Goal: Task Accomplishment & Management: Complete application form

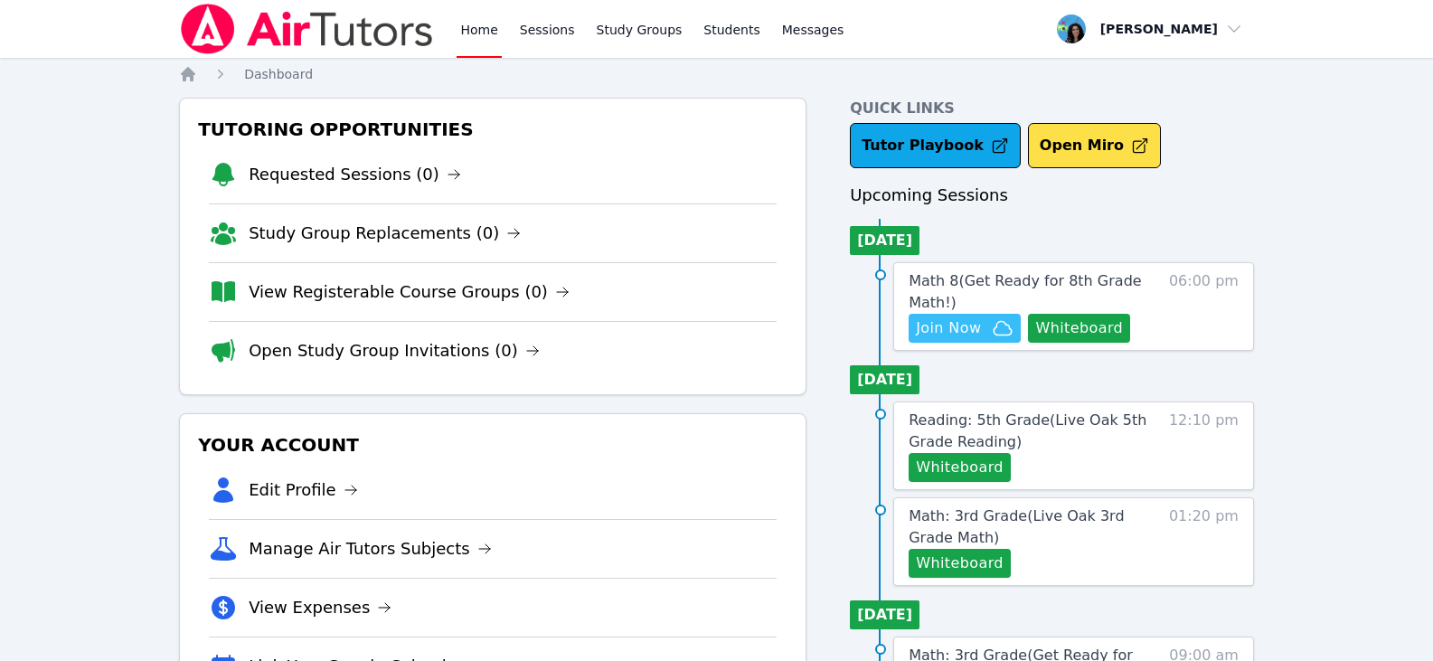
click at [966, 330] on span "Join Now" at bounding box center [948, 328] width 65 height 22
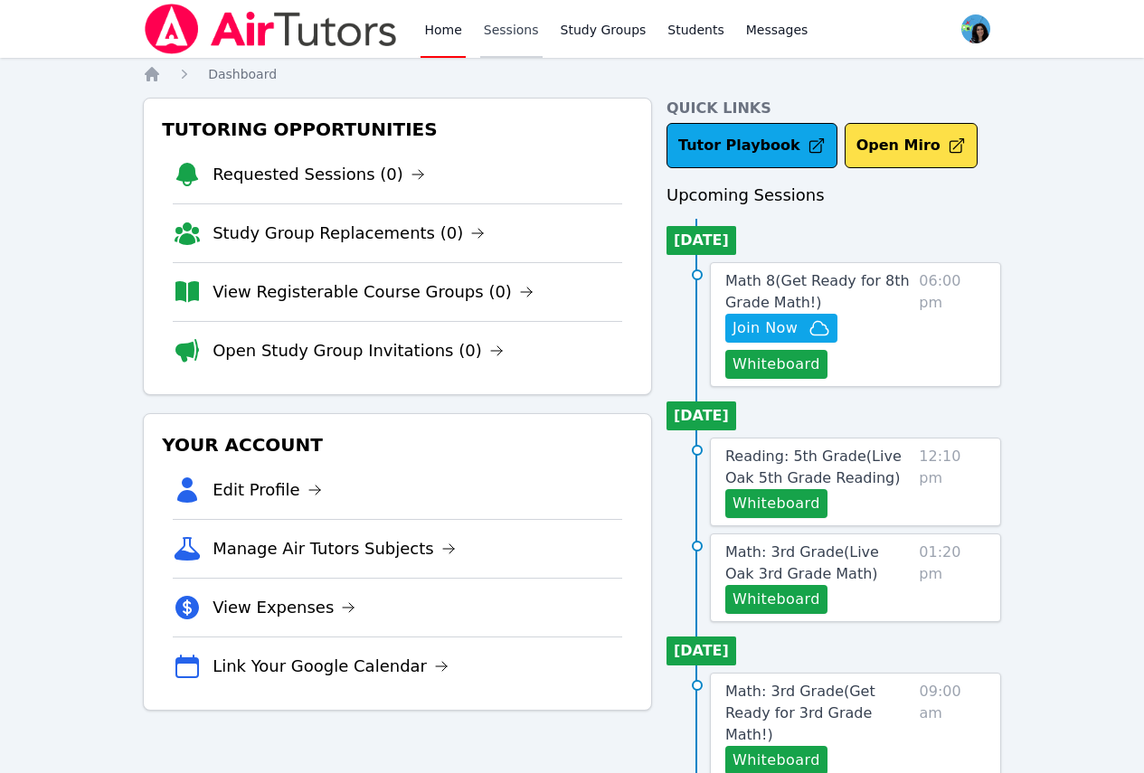
click at [508, 30] on link "Sessions" at bounding box center [511, 29] width 62 height 58
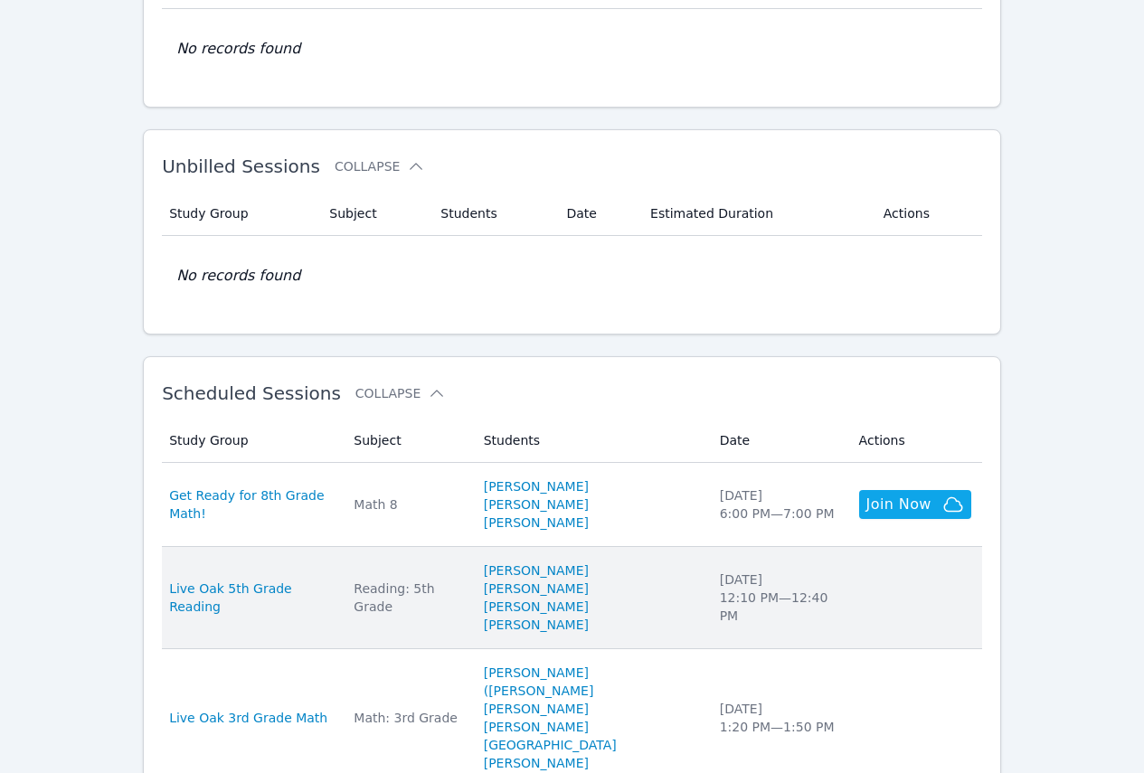
scroll to position [362, 0]
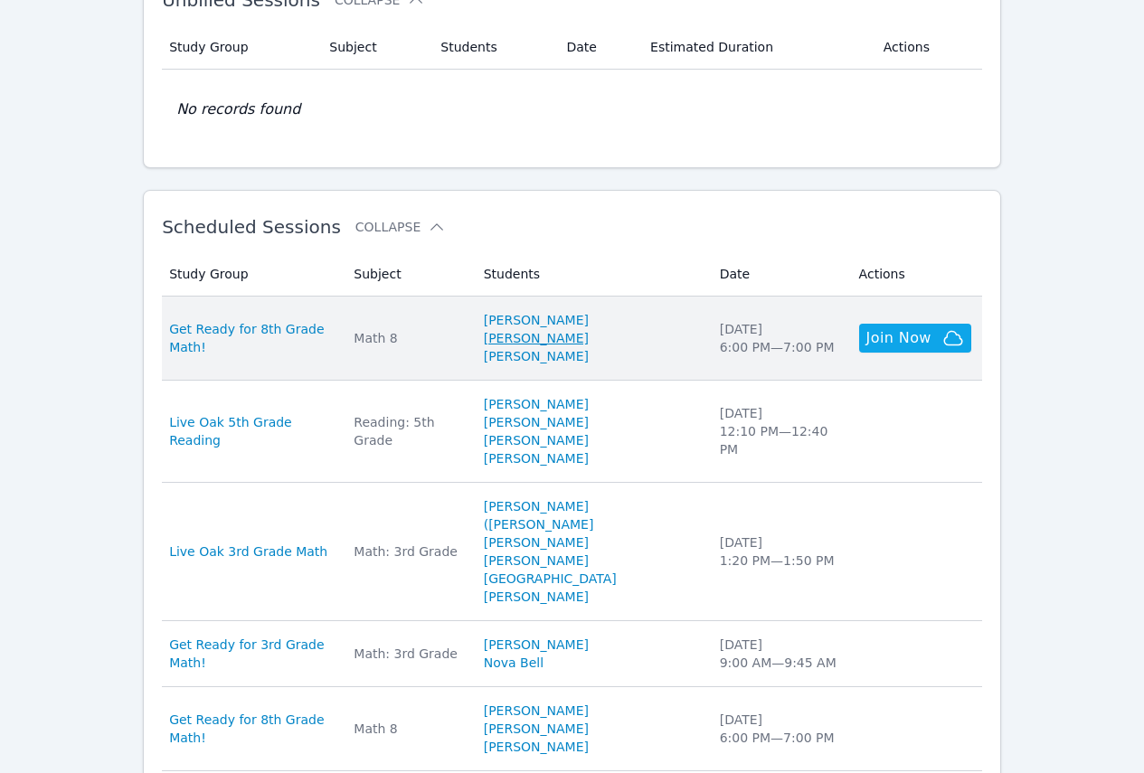
click at [567, 340] on link "[PERSON_NAME]" at bounding box center [536, 338] width 105 height 18
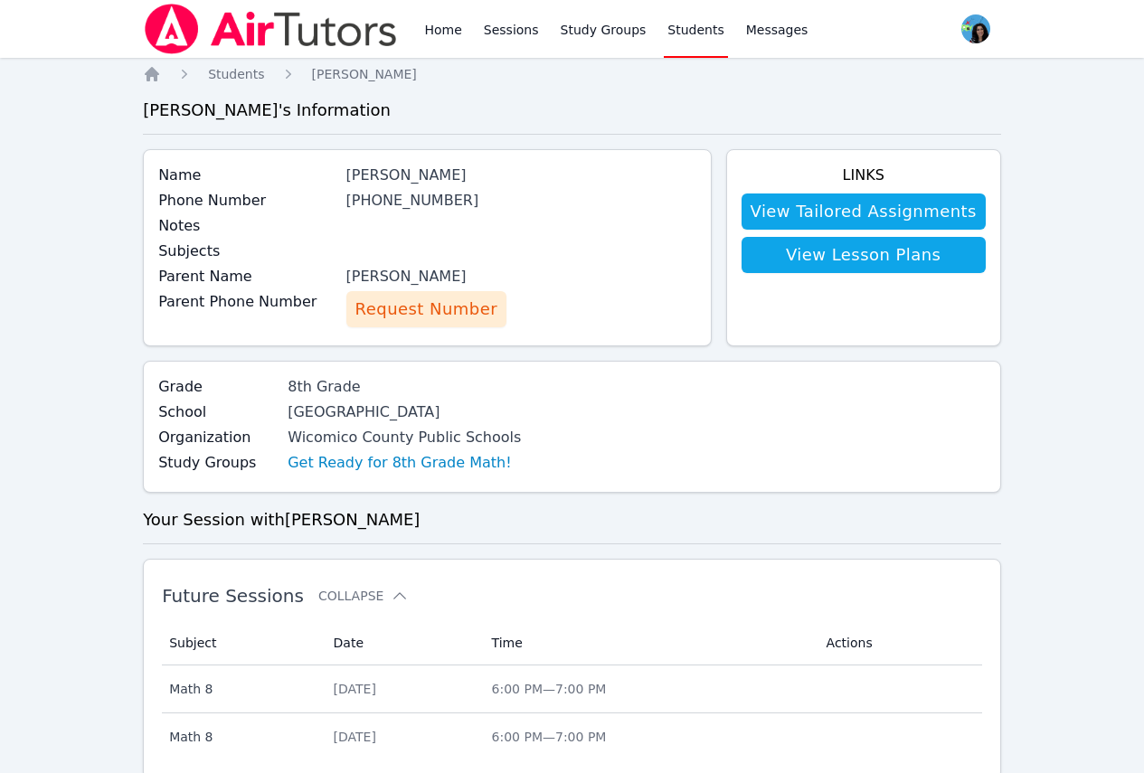
click at [455, 321] on span "Request Number" at bounding box center [426, 309] width 142 height 25
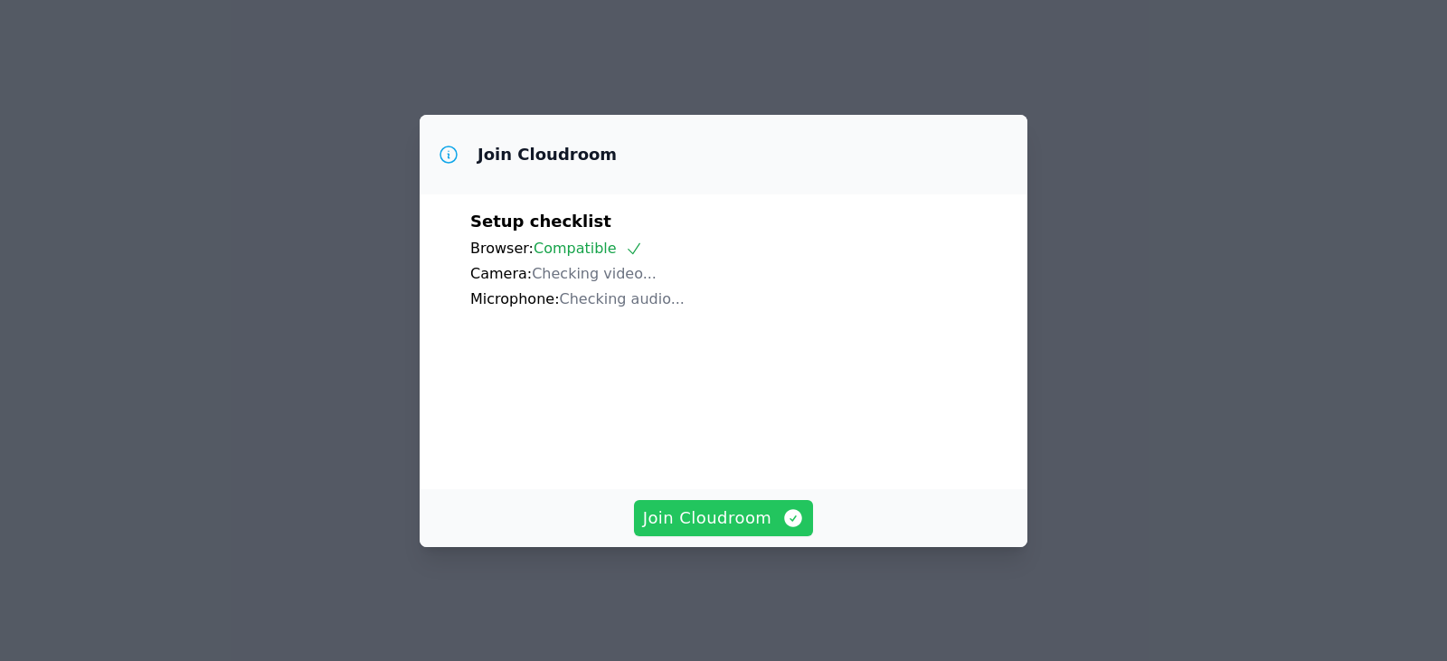
click at [681, 531] on span "Join Cloudroom" at bounding box center [724, 517] width 162 height 25
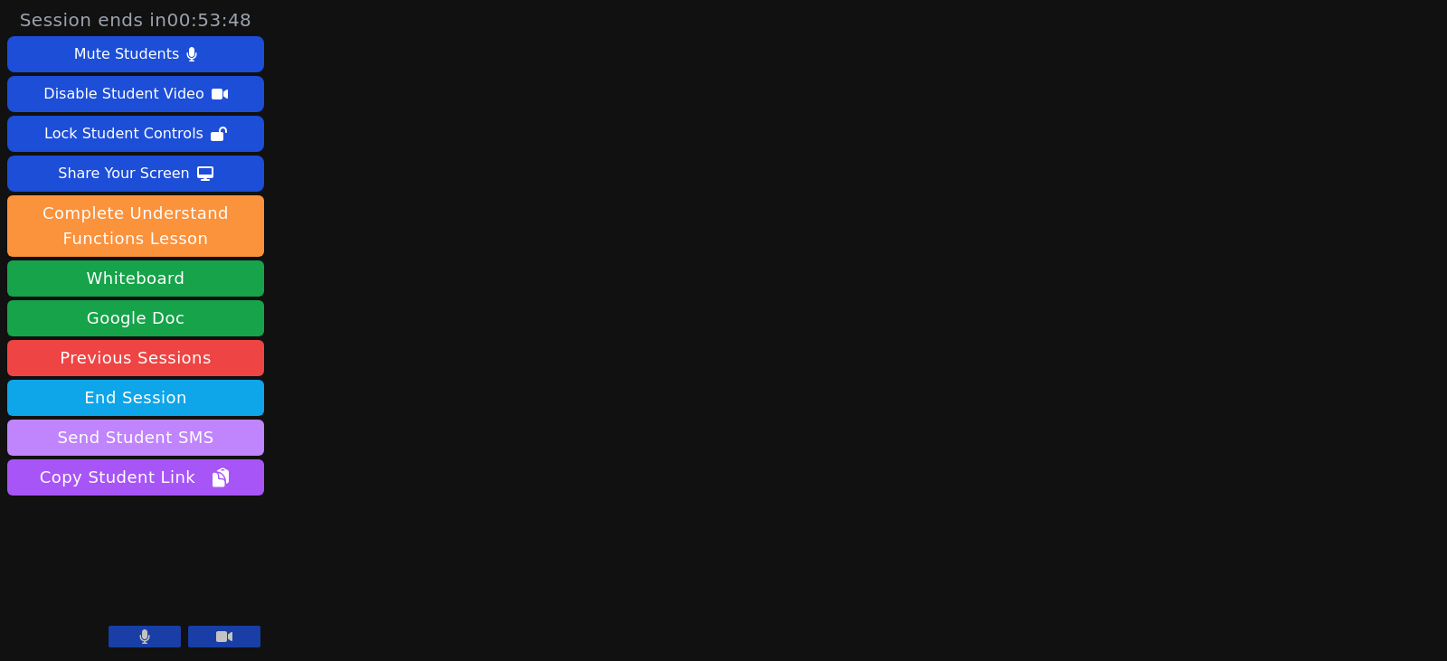
click at [224, 429] on button "Send Student SMS" at bounding box center [135, 438] width 257 height 36
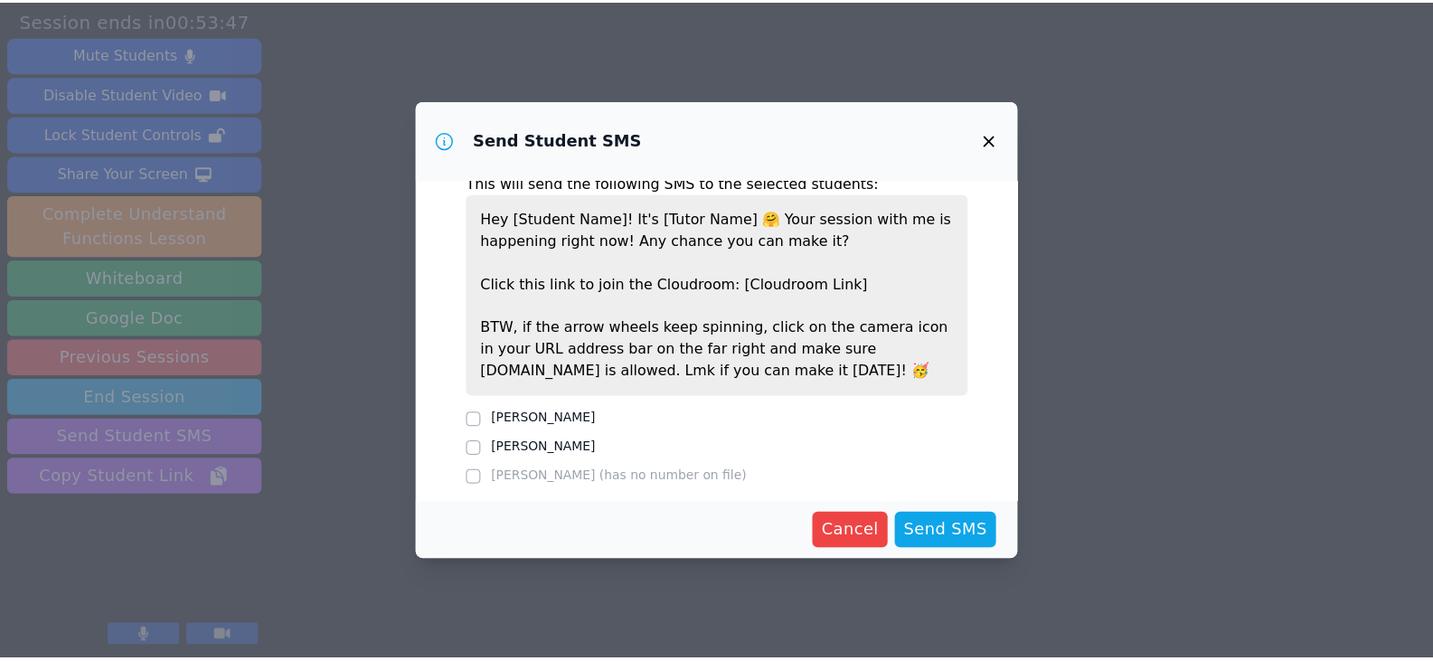
scroll to position [33, 0]
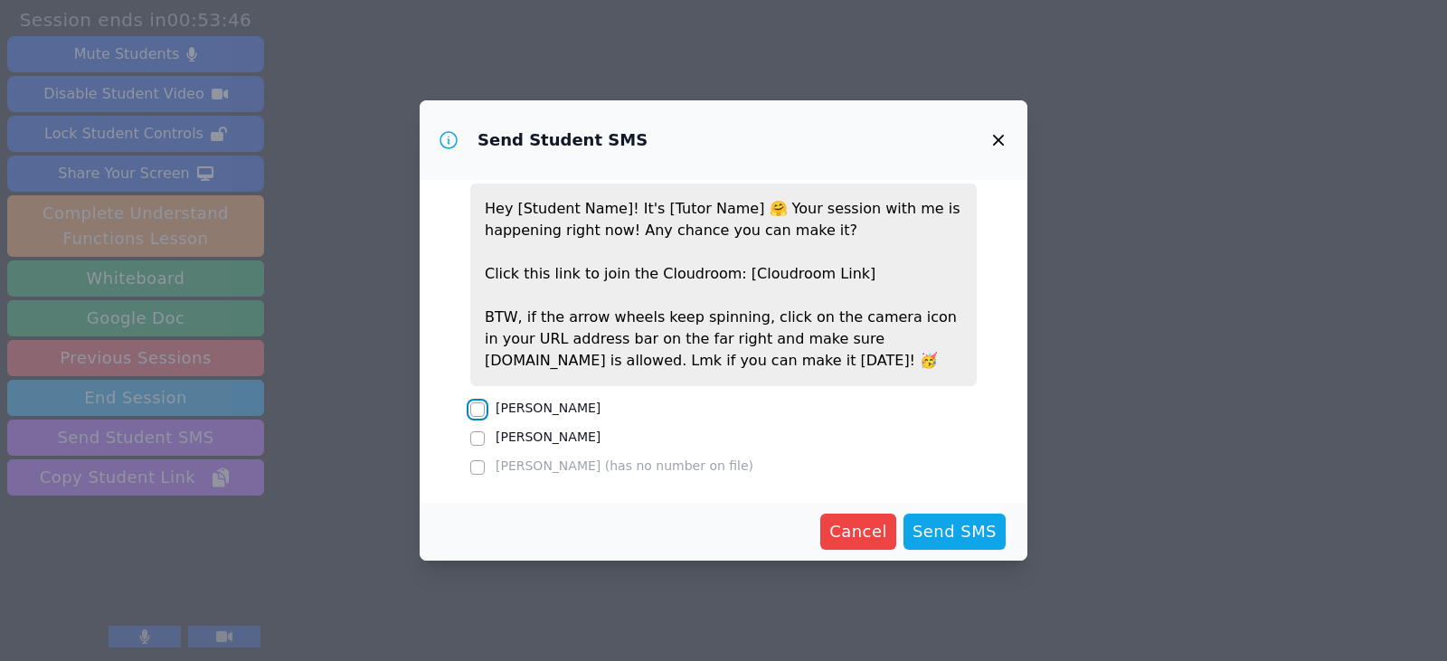
click at [477, 408] on input "[PERSON_NAME]" at bounding box center [477, 409] width 14 height 14
checkbox input "true"
click at [477, 447] on div at bounding box center [477, 439] width 14 height 22
click at [472, 437] on input "[PERSON_NAME]" at bounding box center [477, 438] width 14 height 14
checkbox input "true"
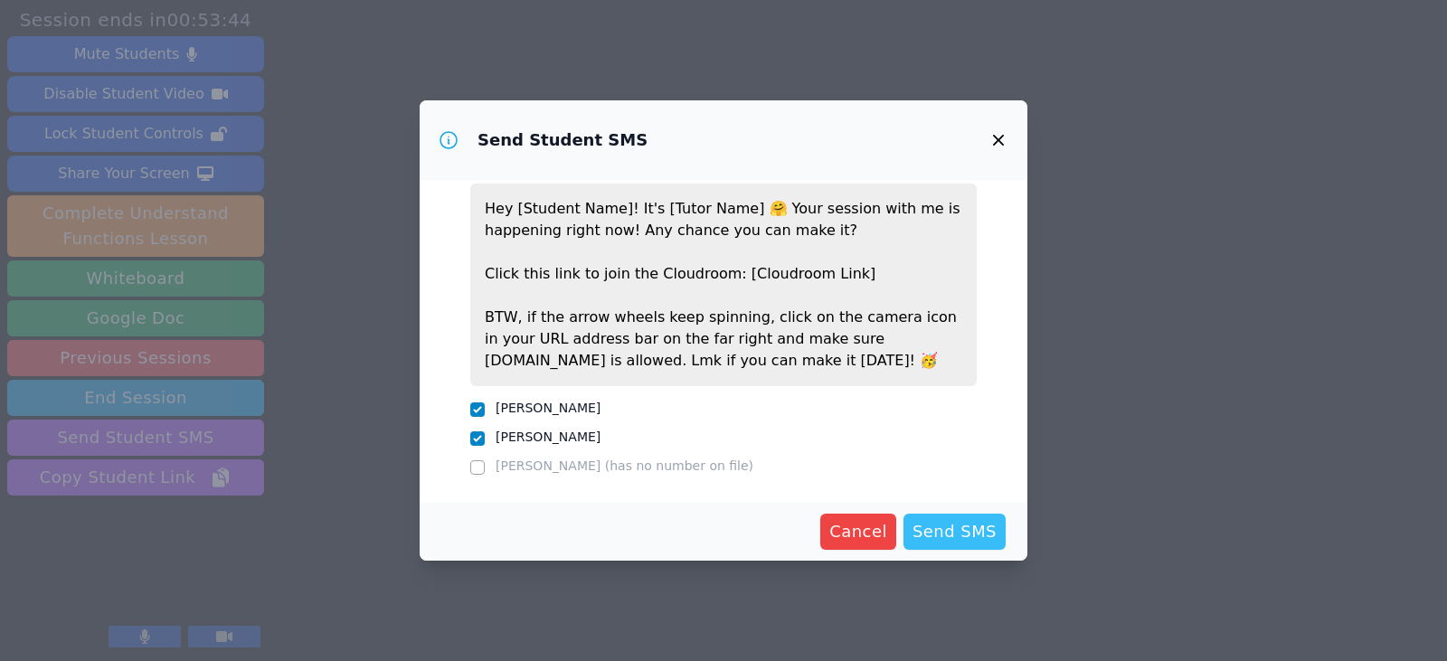
click at [930, 524] on span "Send SMS" at bounding box center [954, 531] width 84 height 25
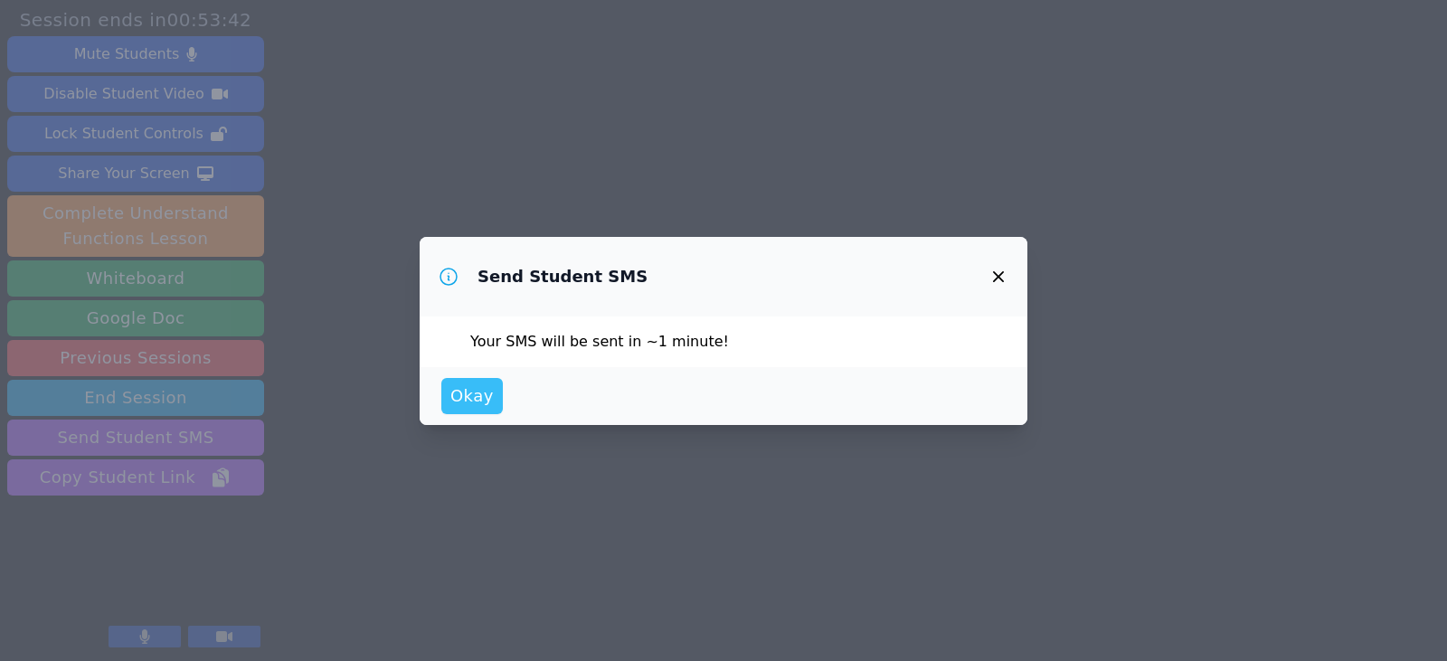
click at [483, 401] on span "Okay" at bounding box center [471, 395] width 43 height 25
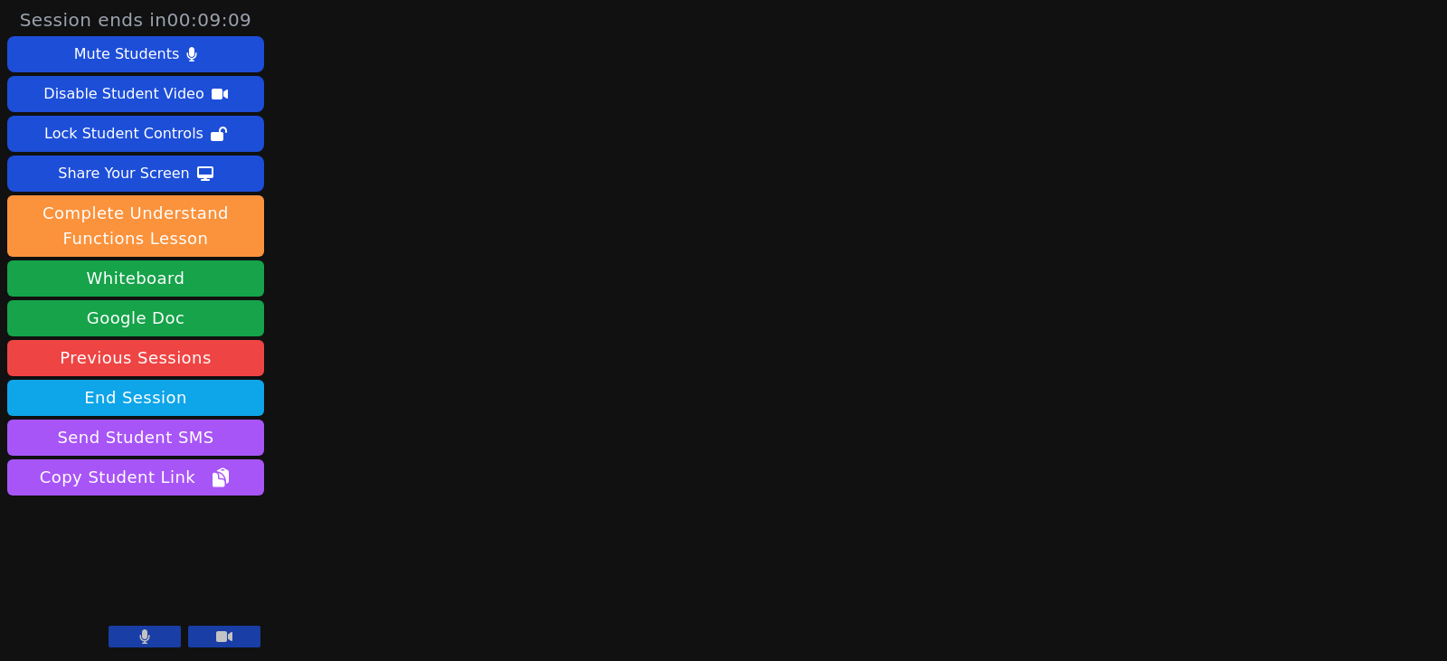
click at [222, 637] on icon at bounding box center [224, 636] width 16 height 11
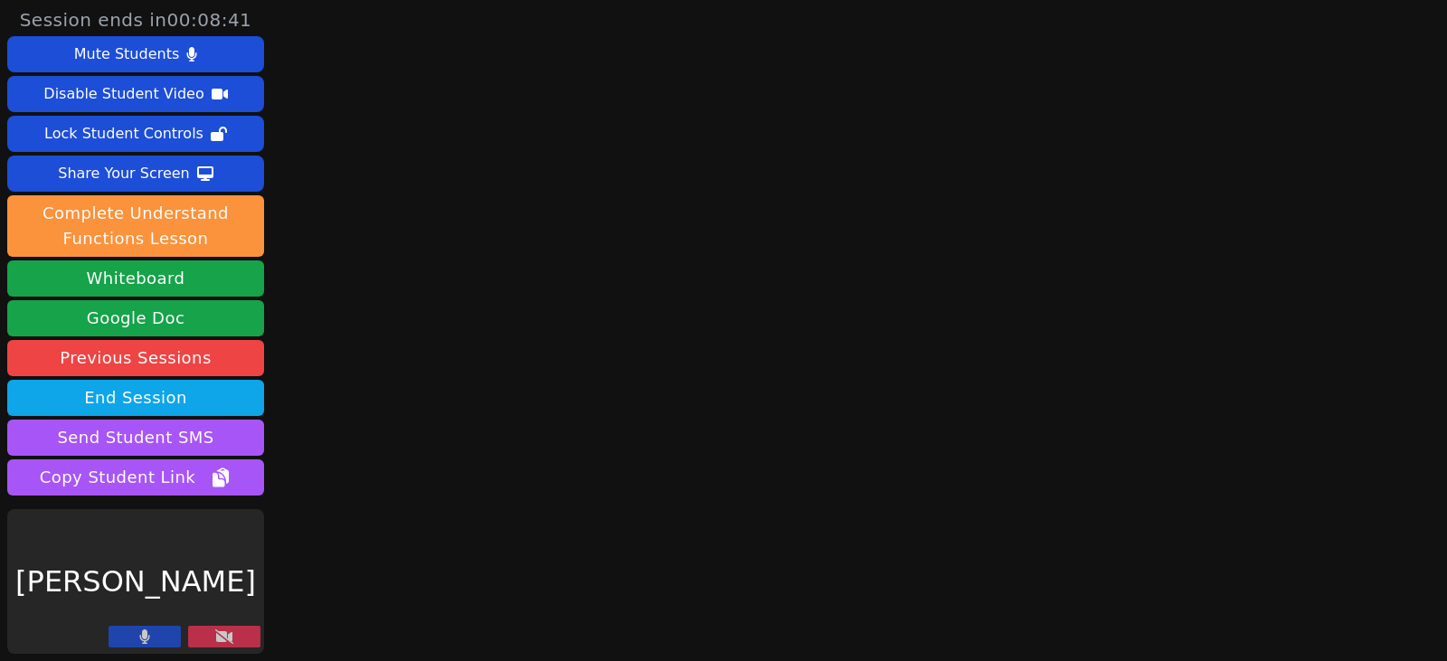
click at [255, 645] on button at bounding box center [224, 637] width 72 height 22
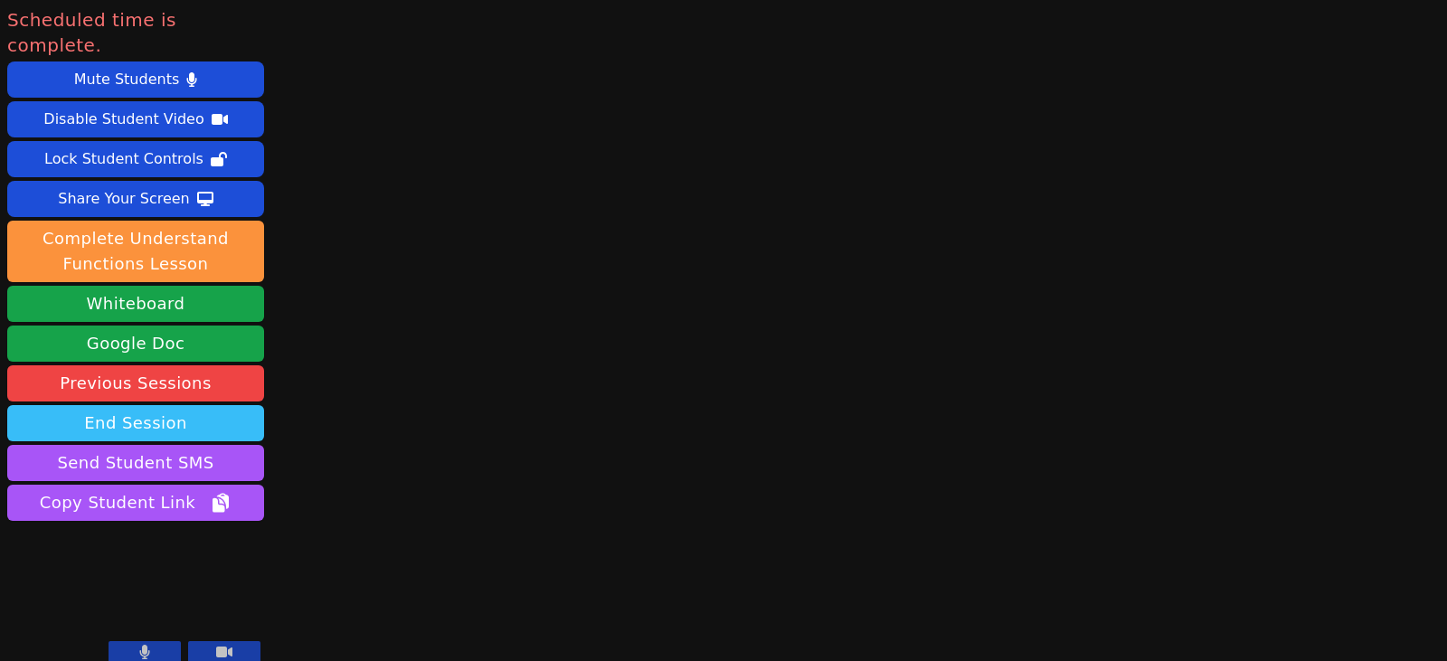
click at [169, 405] on button "End Session" at bounding box center [135, 423] width 257 height 36
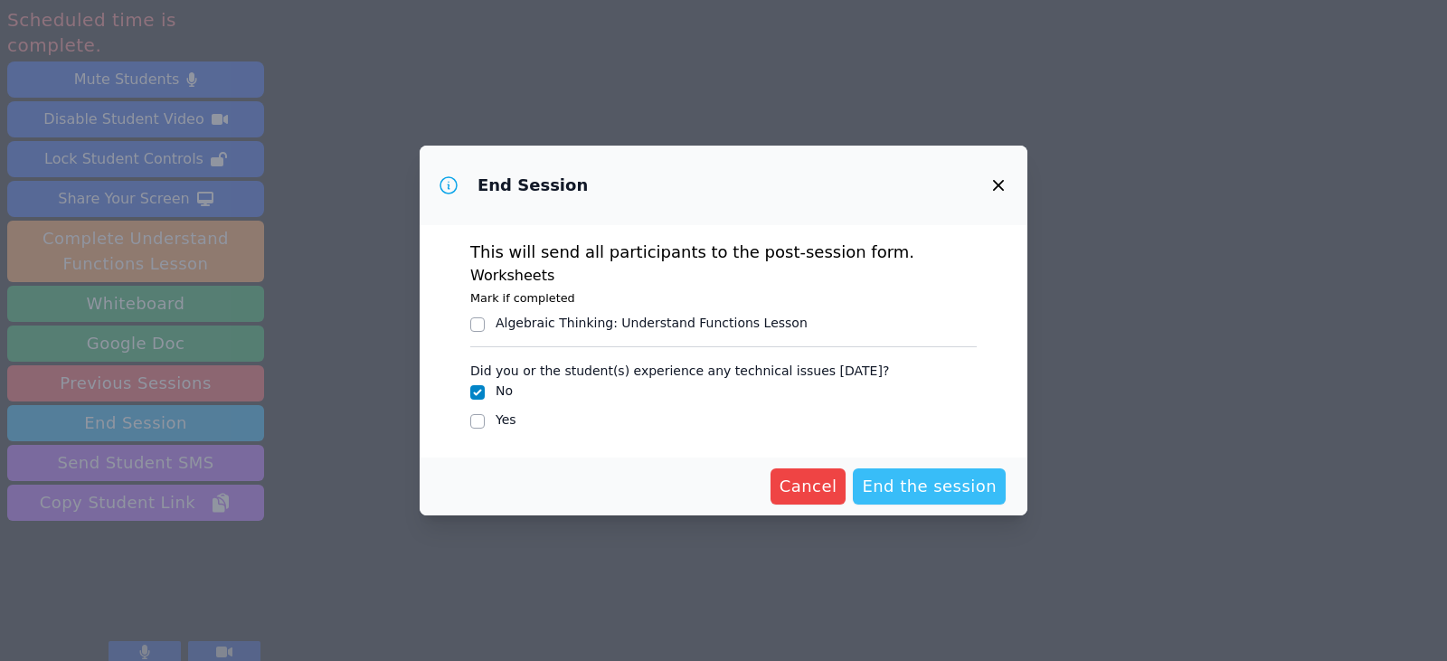
click at [963, 490] on span "End the session" at bounding box center [929, 486] width 135 height 25
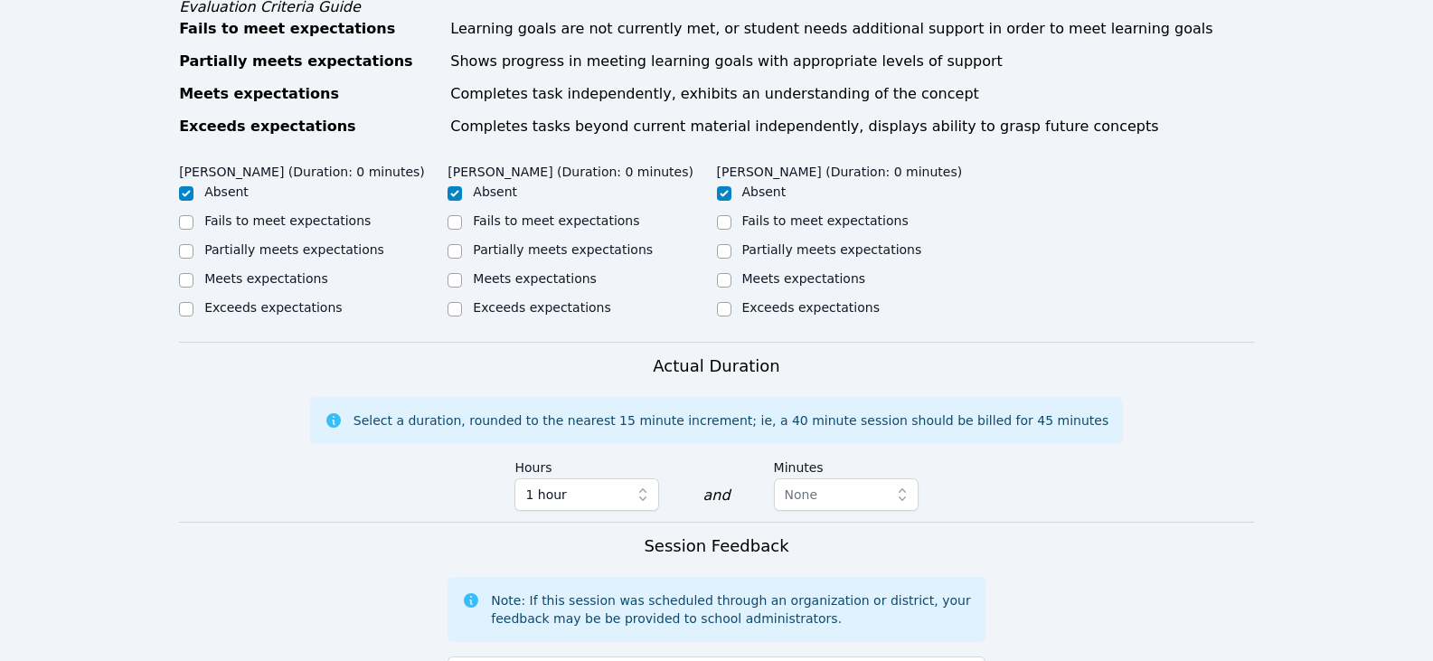
scroll to position [904, 0]
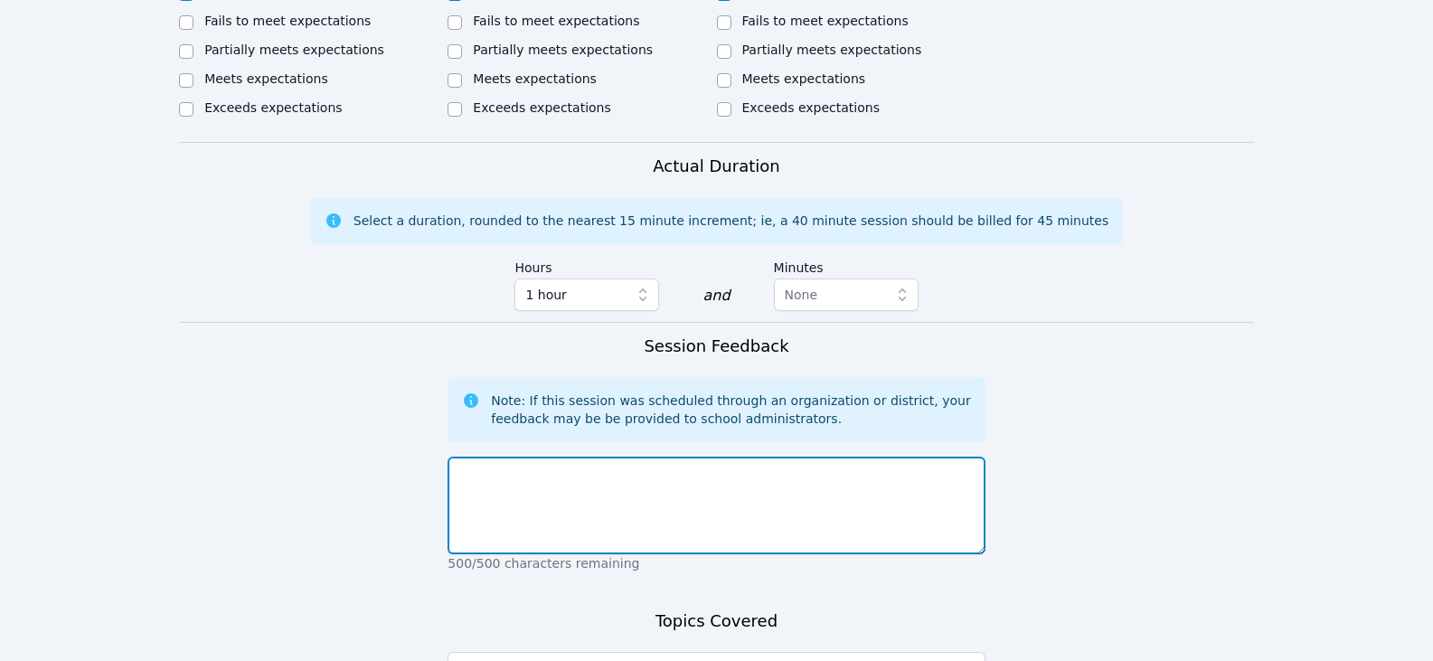
click at [681, 481] on textarea at bounding box center [716, 506] width 537 height 98
click at [855, 457] on textarea "All students were absent. Jaycie's mom told me Jaycie was staying with a fmaily…" at bounding box center [716, 506] width 537 height 98
click at [833, 457] on textarea "All students were absent. Jaycie's mom told me Jaycie was staying with a fmaily…" at bounding box center [716, 506] width 537 height 98
drag, startPoint x: 863, startPoint y: 456, endPoint x: 966, endPoint y: 459, distance: 102.2
click at [966, 459] on textarea "All students were absent. Jaycie's mom told me Jaycie was staying with a fmaily…" at bounding box center [716, 506] width 537 height 98
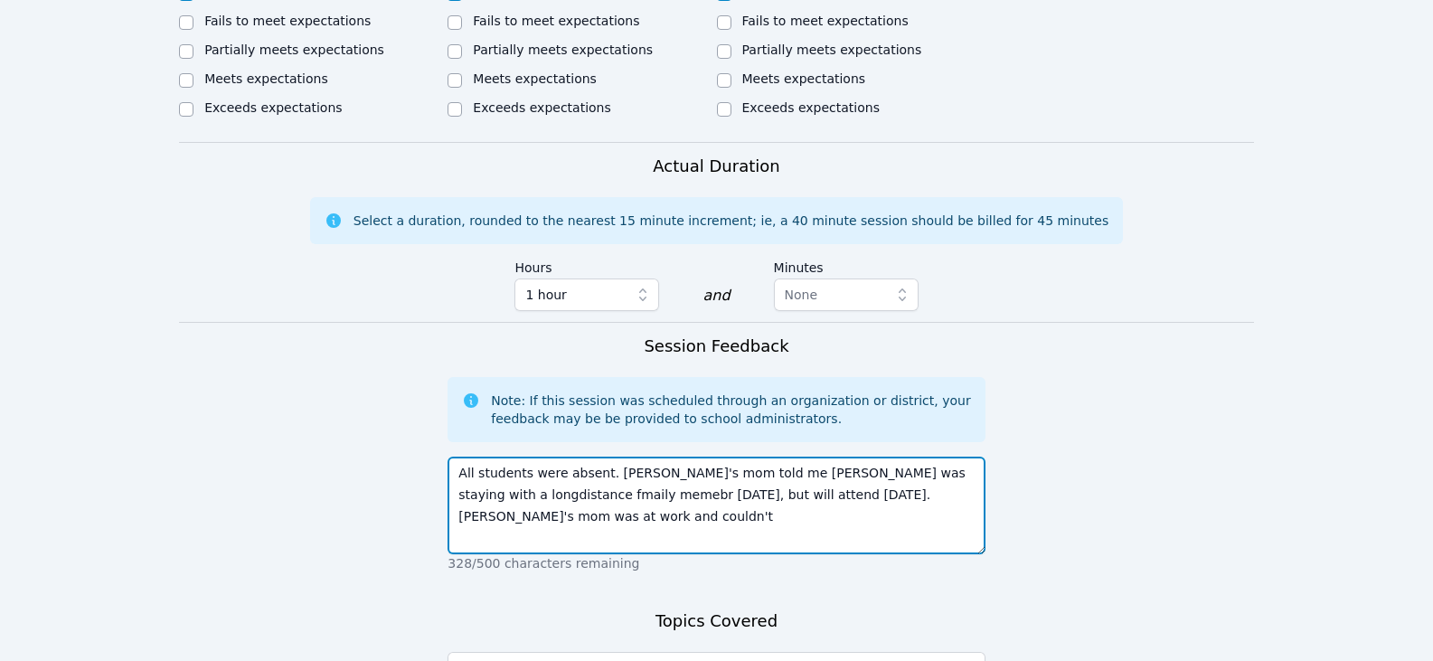
drag, startPoint x: 971, startPoint y: 475, endPoint x: 921, endPoint y: 483, distance: 50.4
click at [921, 483] on textarea "All students were absent. Jaycie's mom told me Jaycie was staying with a longdi…" at bounding box center [716, 506] width 537 height 98
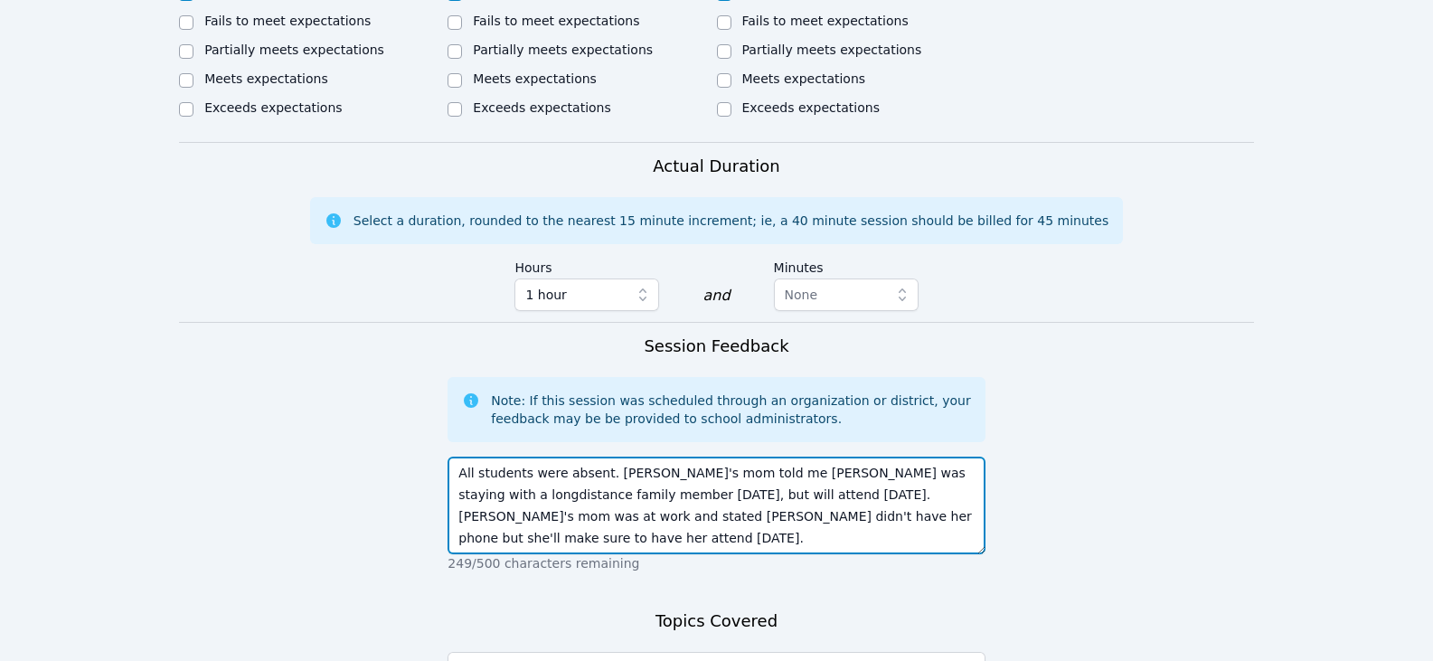
click at [840, 508] on textarea "All students were absent. Jaycie's mom told me Jaycie was staying with a longdi…" at bounding box center [716, 506] width 537 height 98
click at [891, 457] on textarea "All students were absent. Jaycie's mom told me Jaycie was staying with a longdi…" at bounding box center [716, 506] width 537 height 98
click at [921, 504] on textarea "All students were absent. Jaycie's mom told me Jaycie was staying with a long d…" at bounding box center [716, 506] width 537 height 98
click at [843, 515] on textarea "All students were absent. Jaycie's mom told me Jaycie was staying with a long d…" at bounding box center [716, 506] width 537 height 98
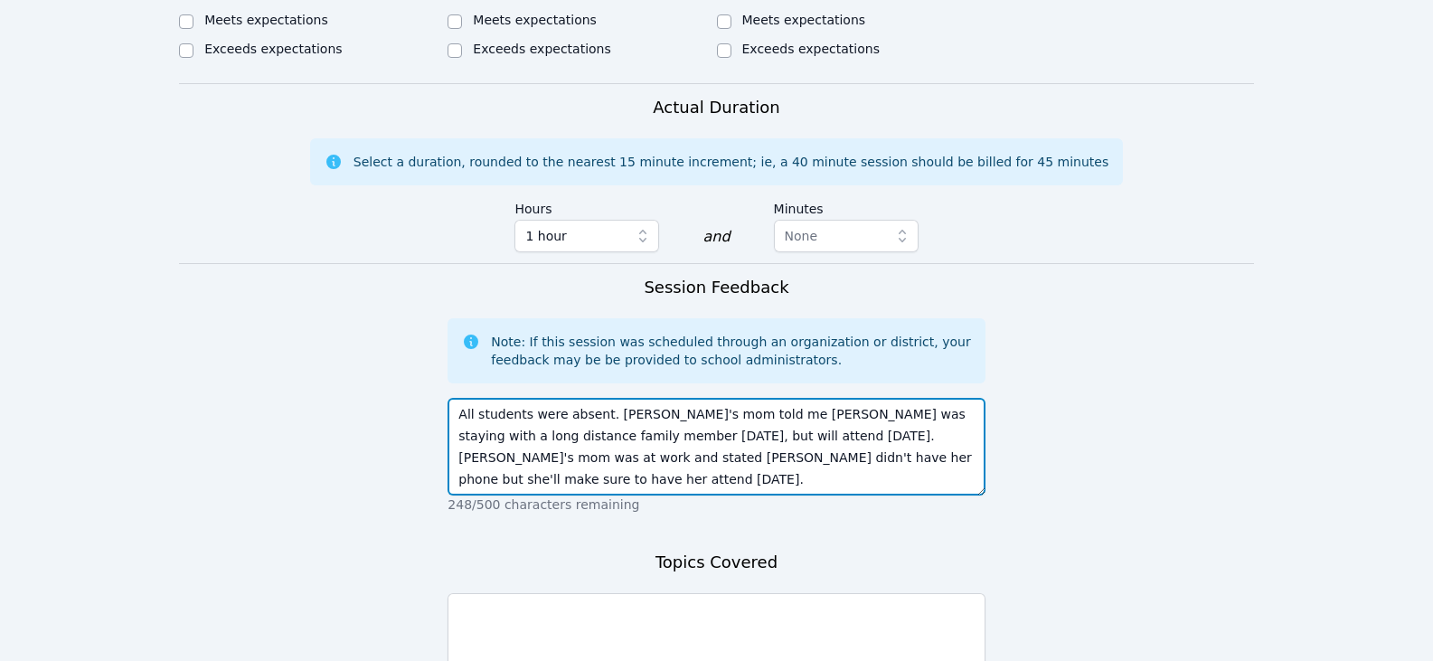
scroll to position [995, 0]
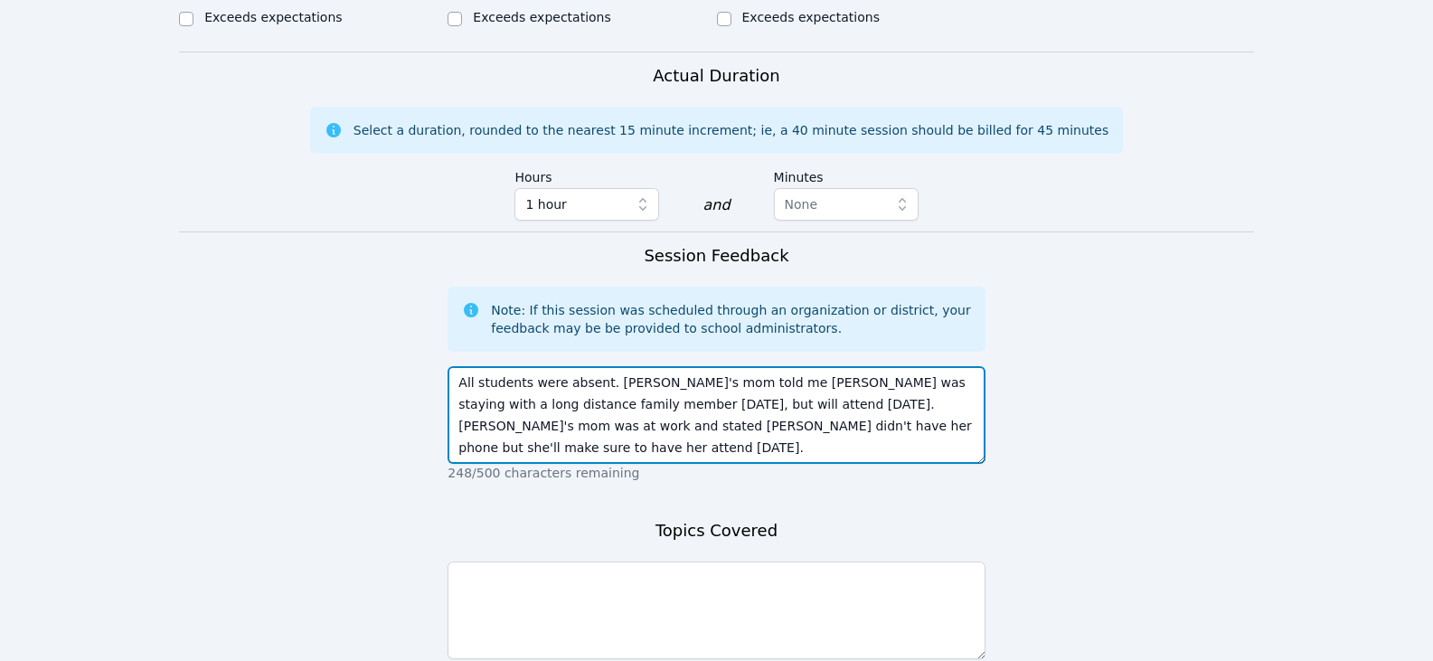
type textarea "All students were absent. Jaycie's mom told me Jaycie was staying with a long d…"
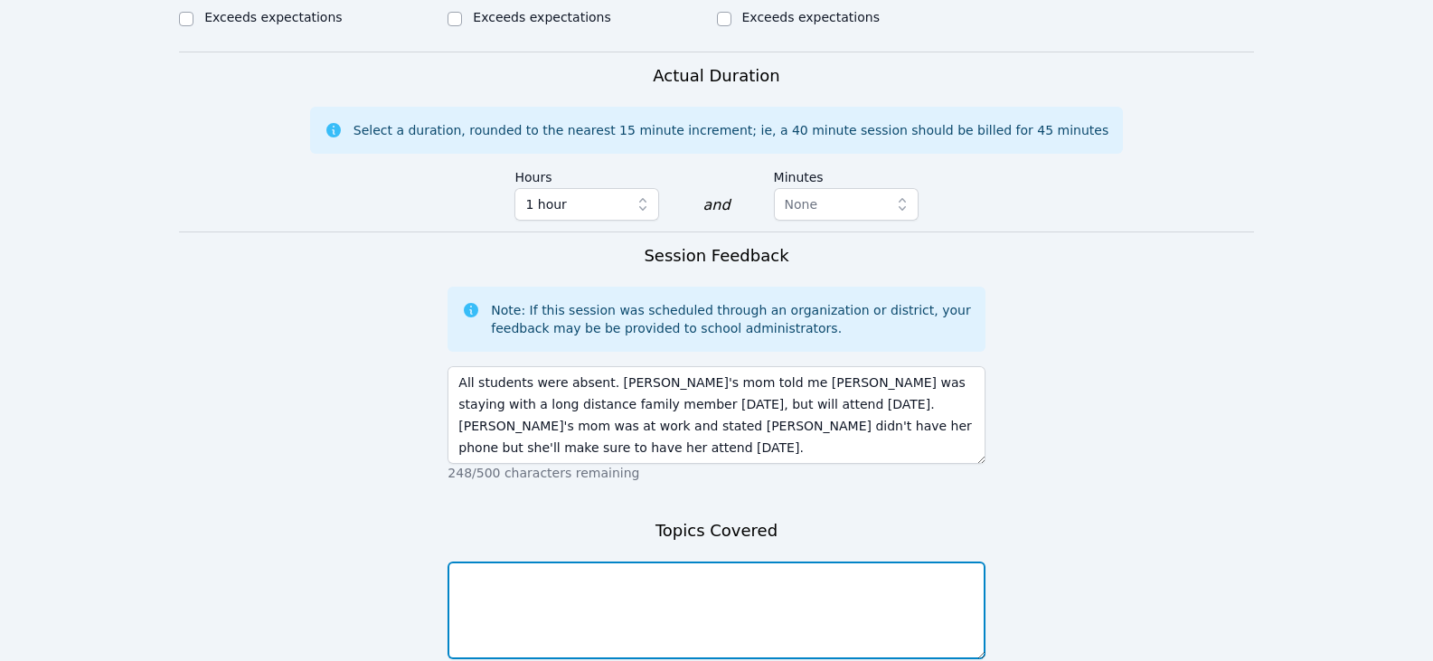
click at [800, 561] on textarea at bounding box center [716, 610] width 537 height 98
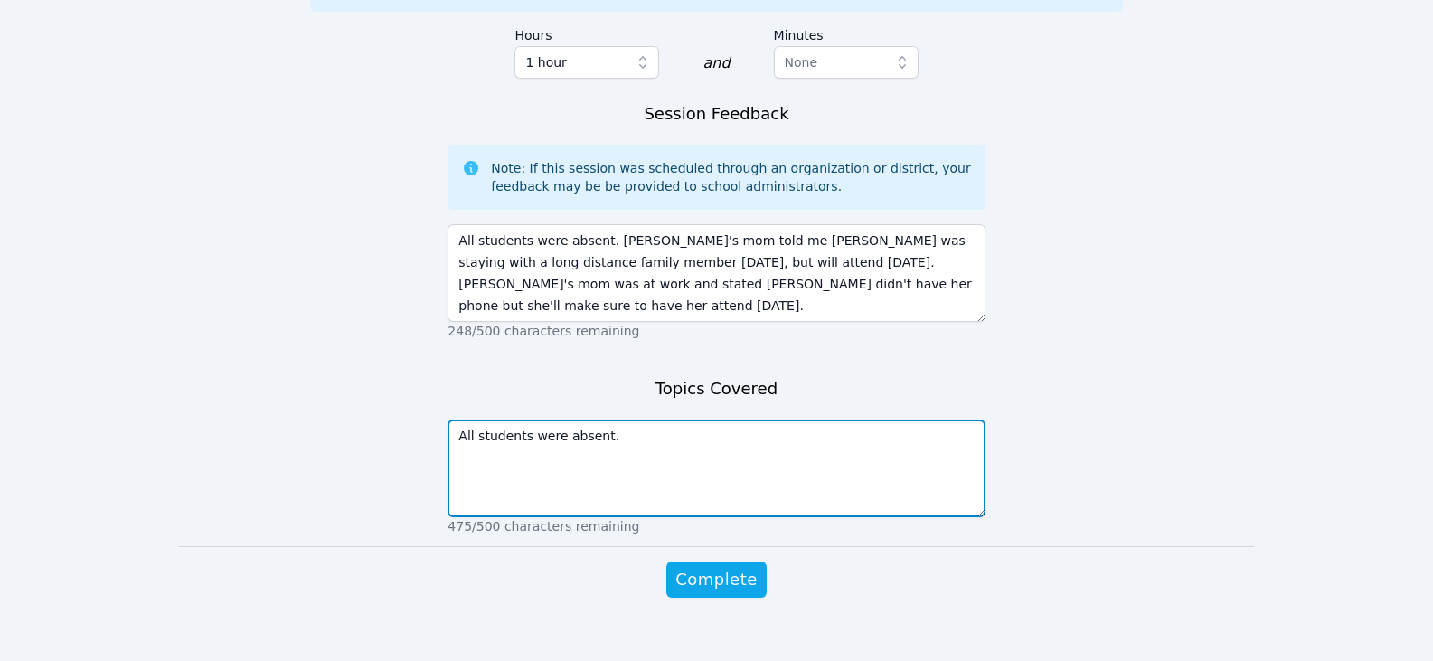
scroll to position [1138, 0]
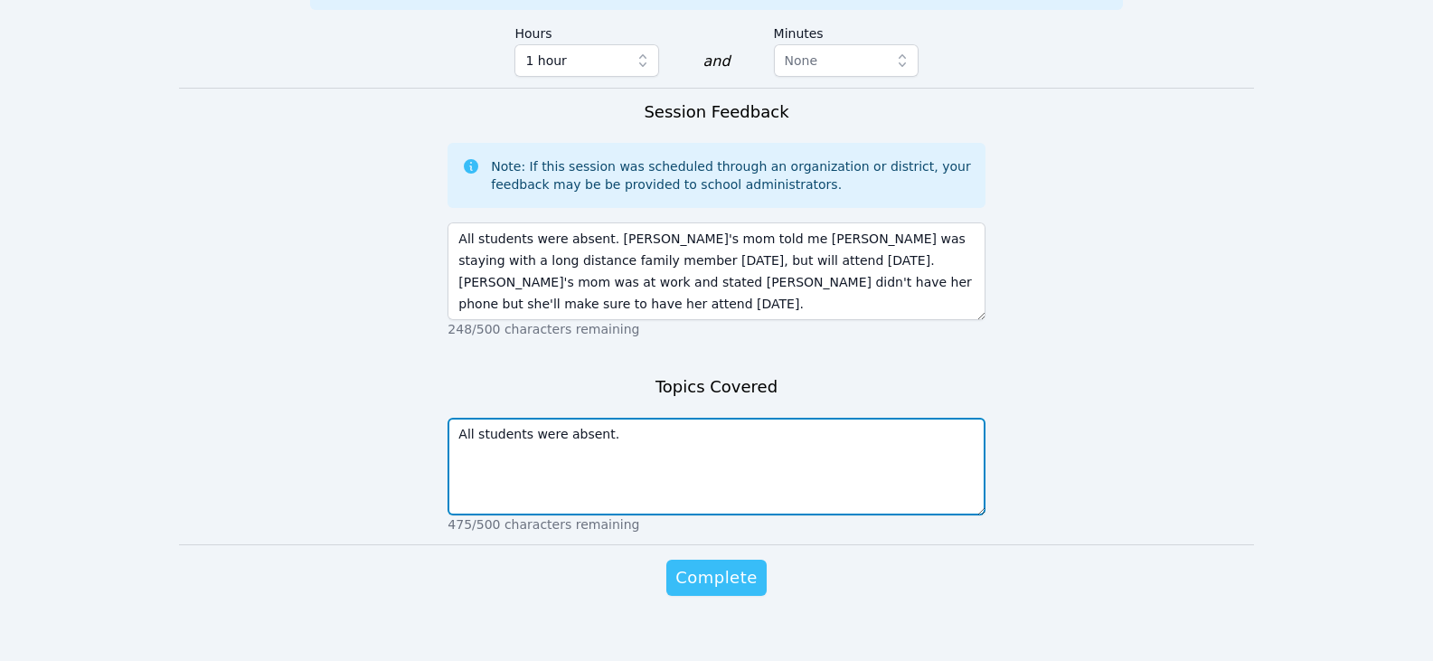
type textarea "All students were absent."
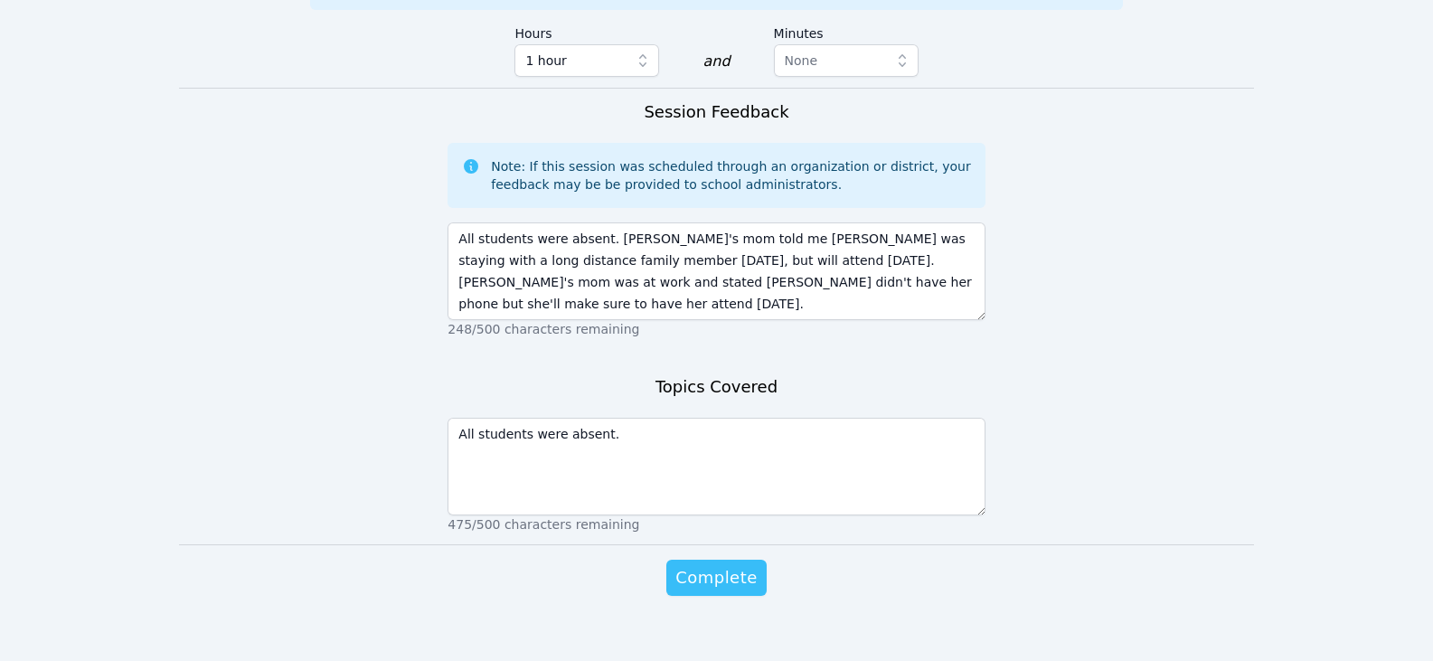
click at [740, 565] on span "Complete" at bounding box center [715, 577] width 81 height 25
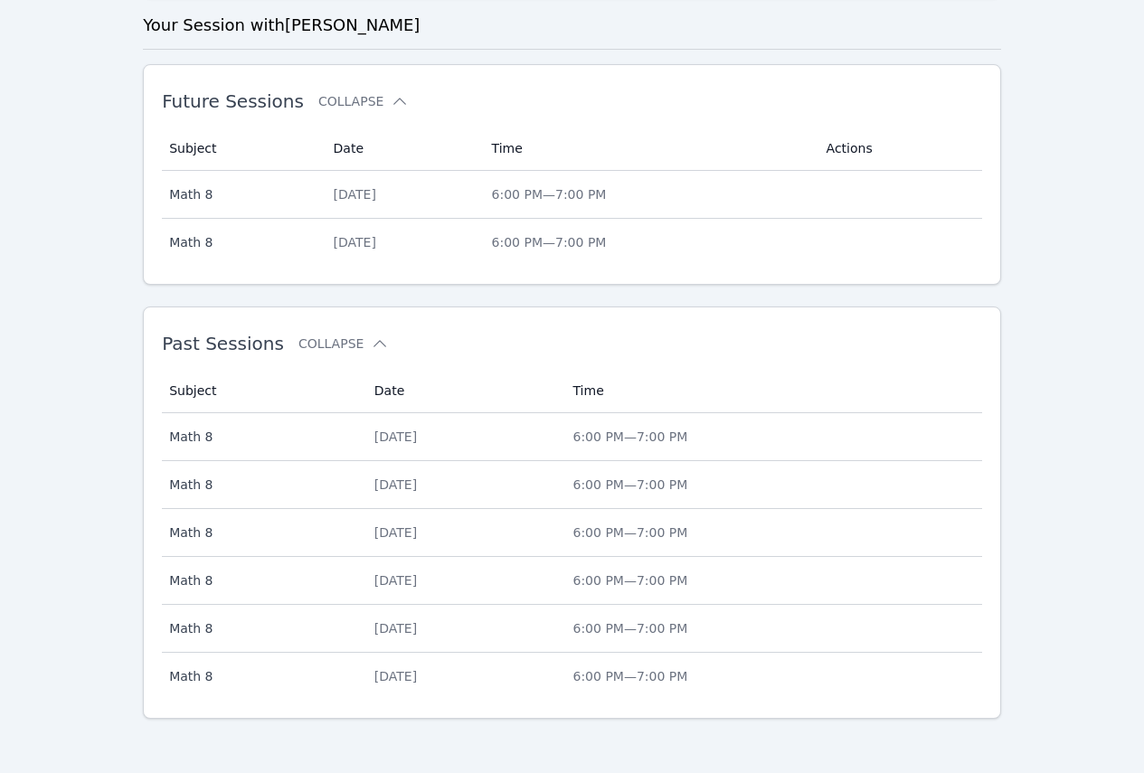
scroll to position [484, 0]
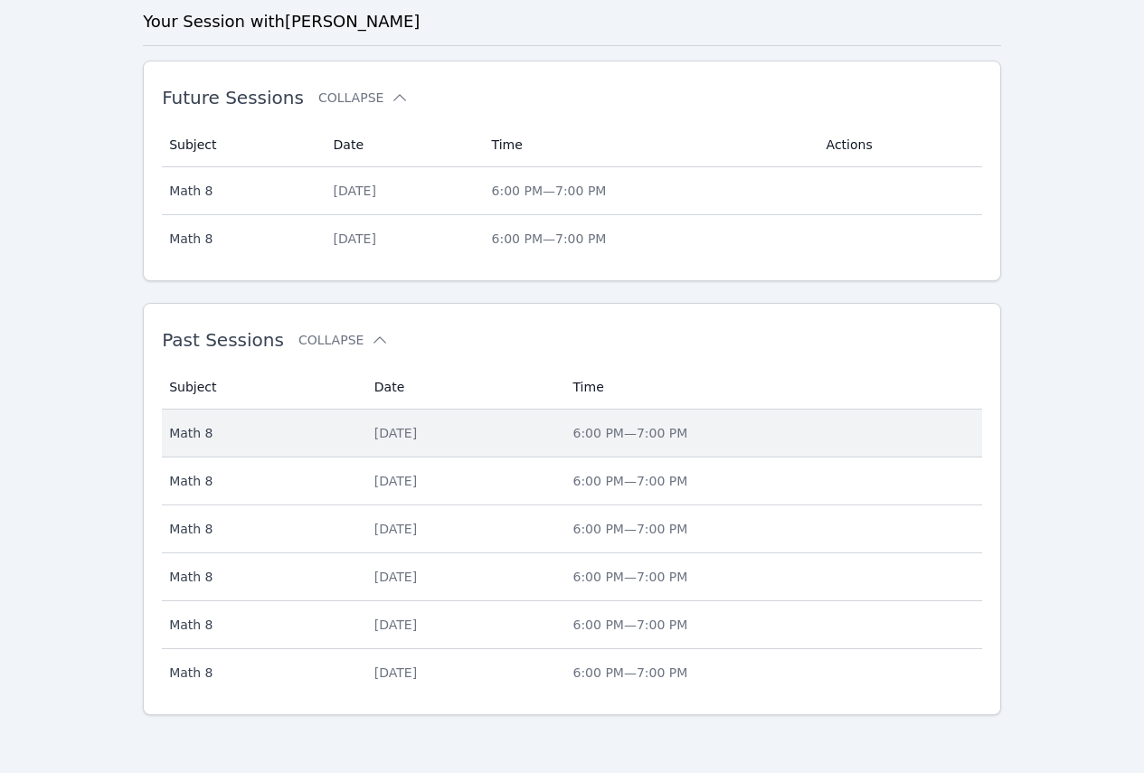
click at [385, 434] on div "Wed Aug 20" at bounding box center [462, 433] width 177 height 18
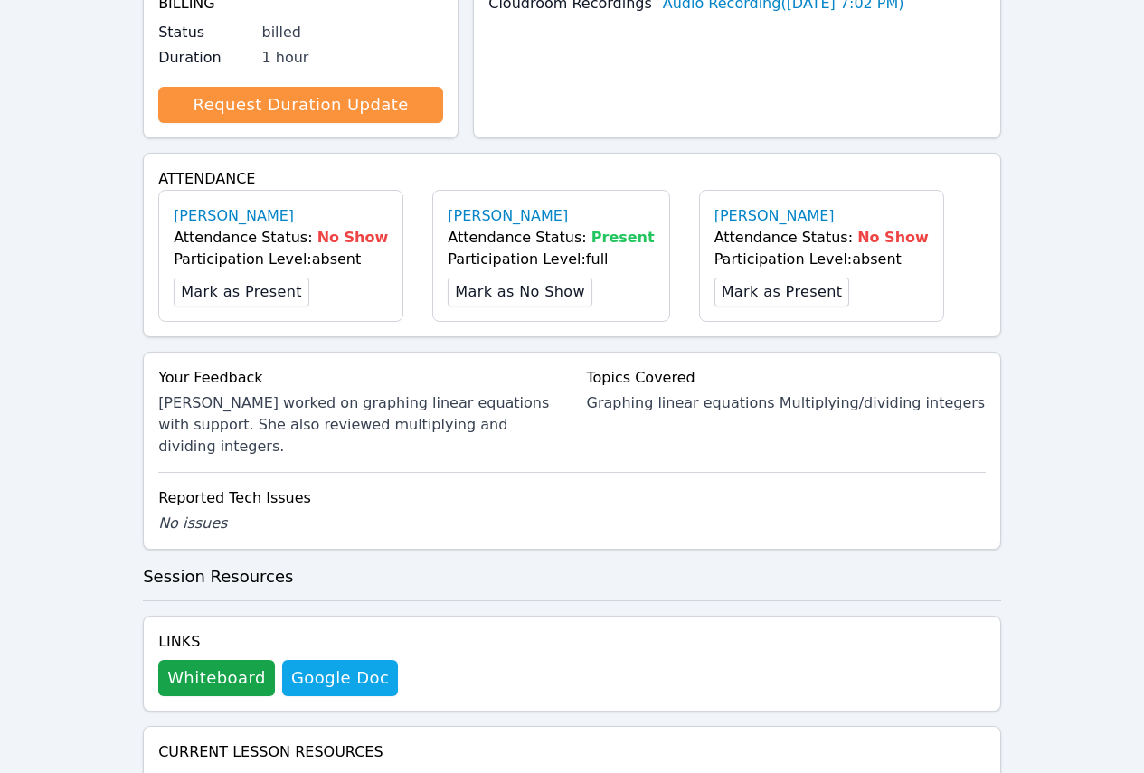
scroll to position [452, 0]
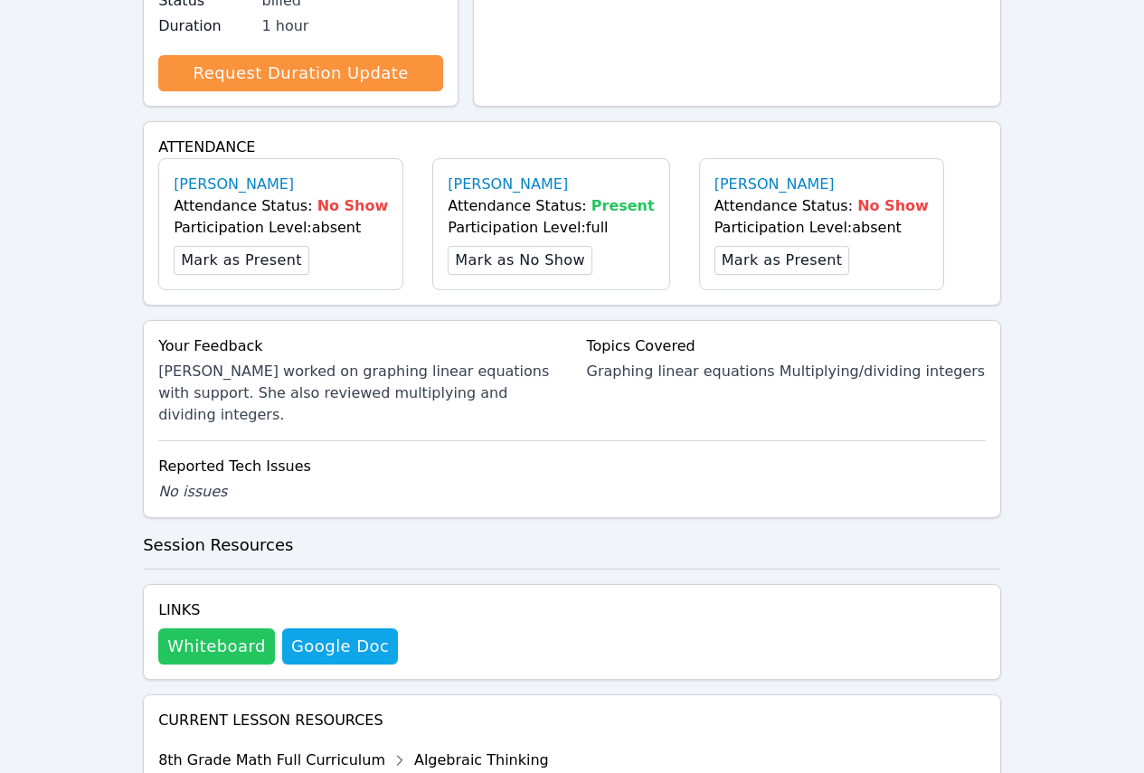
click at [192, 628] on button "Whiteboard" at bounding box center [216, 646] width 117 height 36
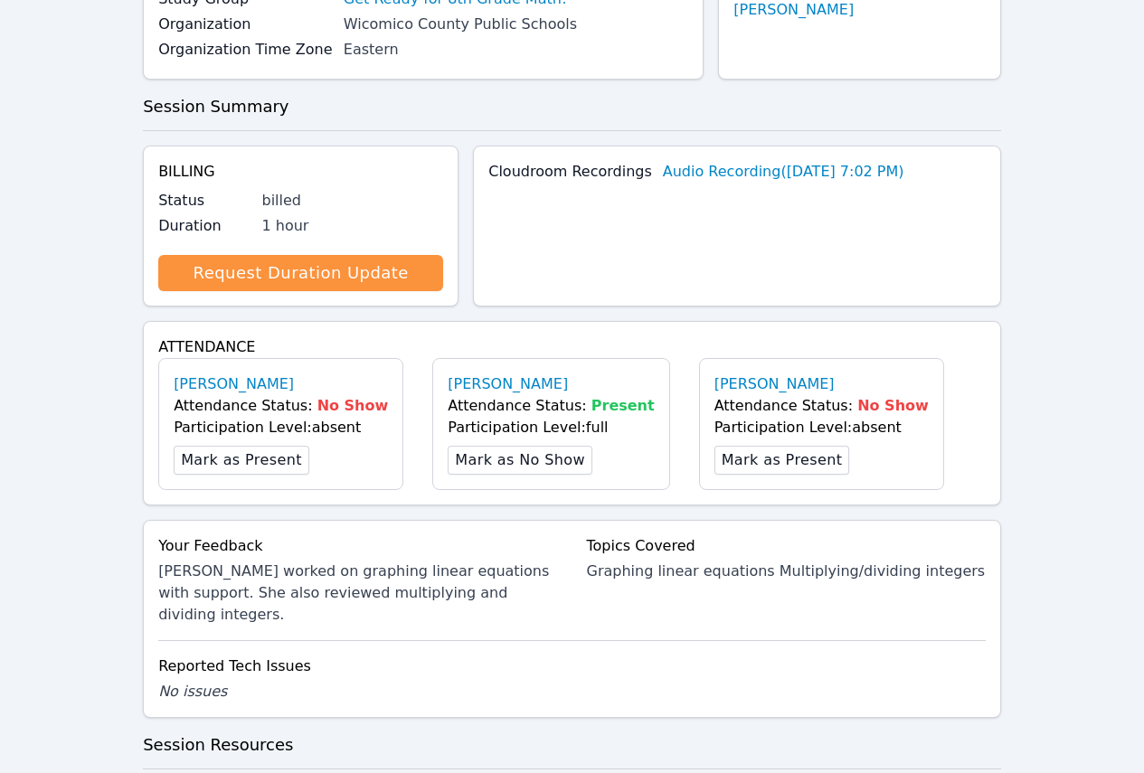
scroll to position [0, 0]
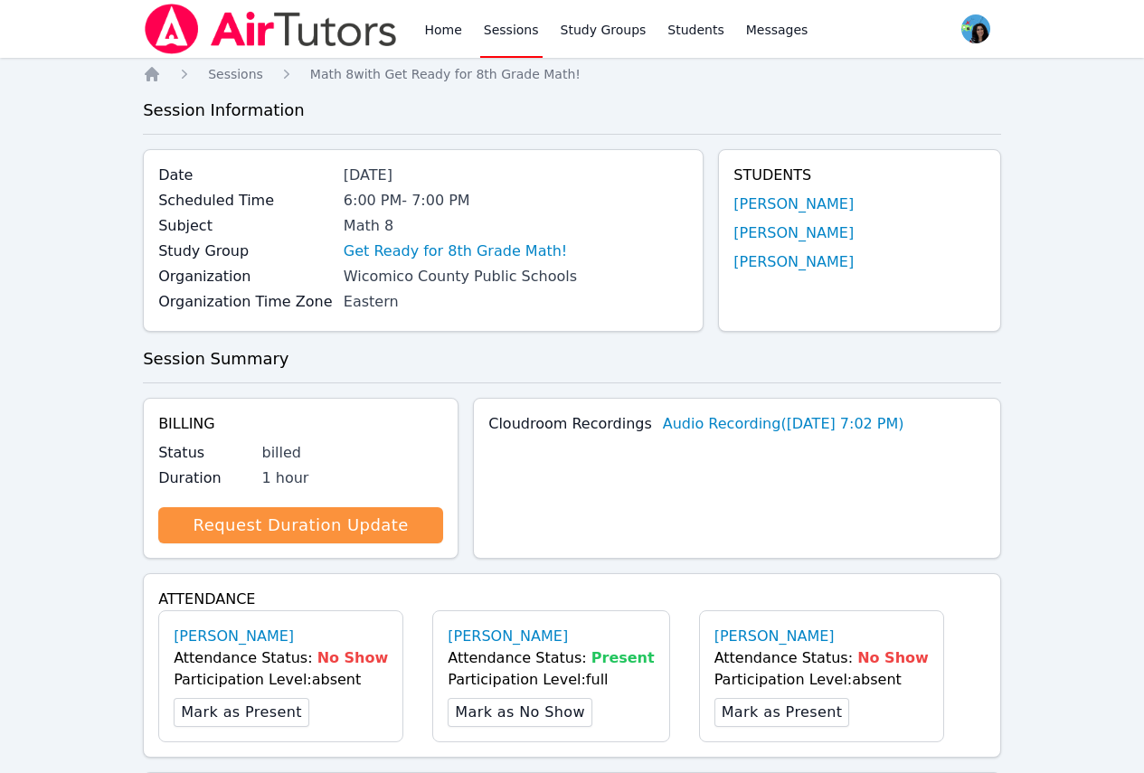
click at [500, 30] on link "Sessions" at bounding box center [511, 29] width 62 height 58
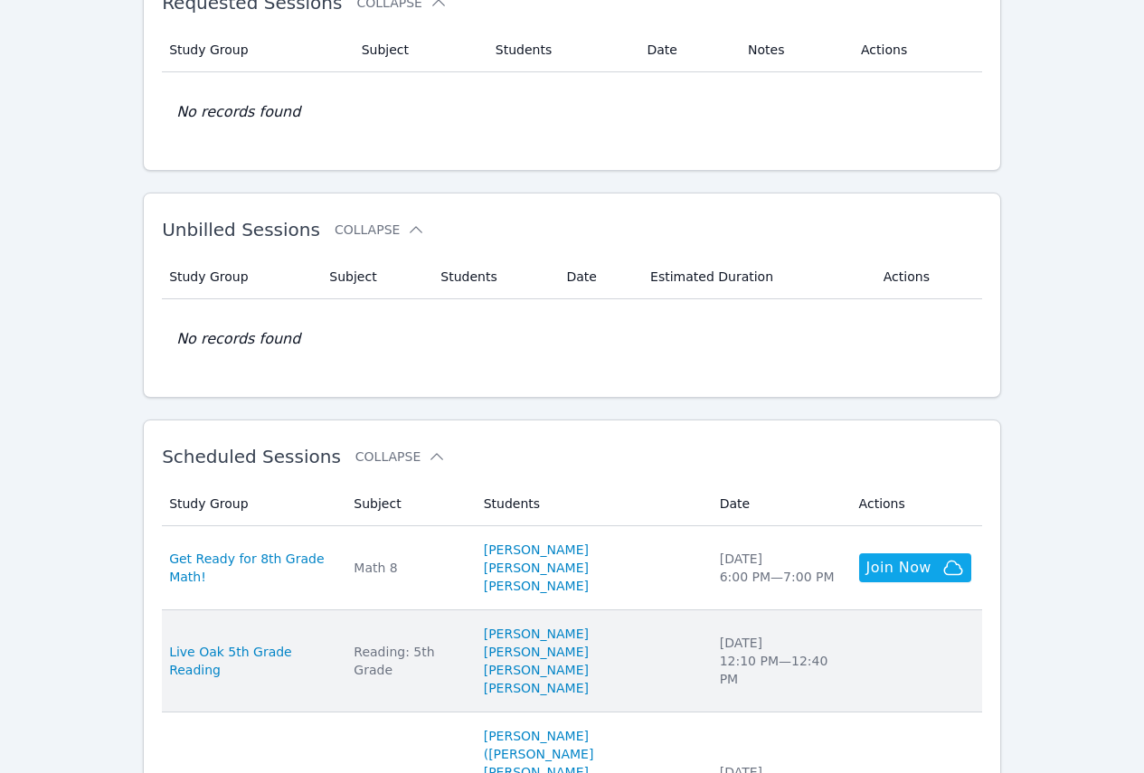
scroll to position [271, 0]
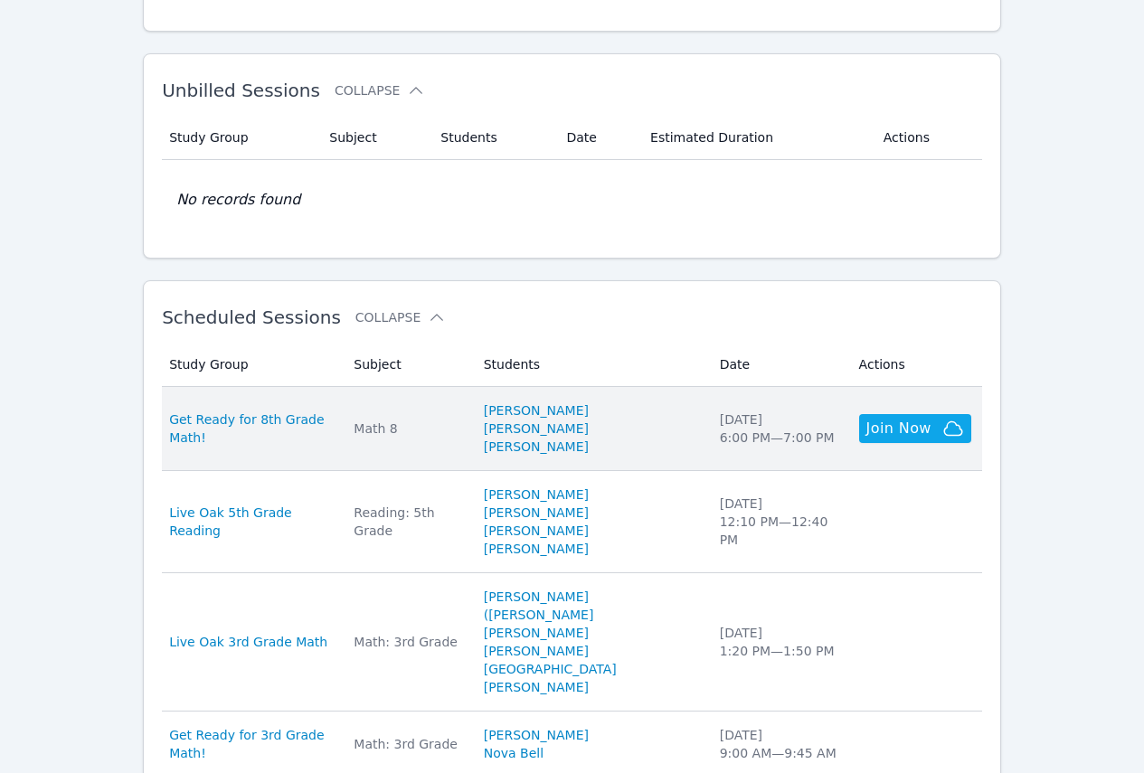
click at [420, 438] on td "Subject Math 8" at bounding box center [407, 429] width 129 height 84
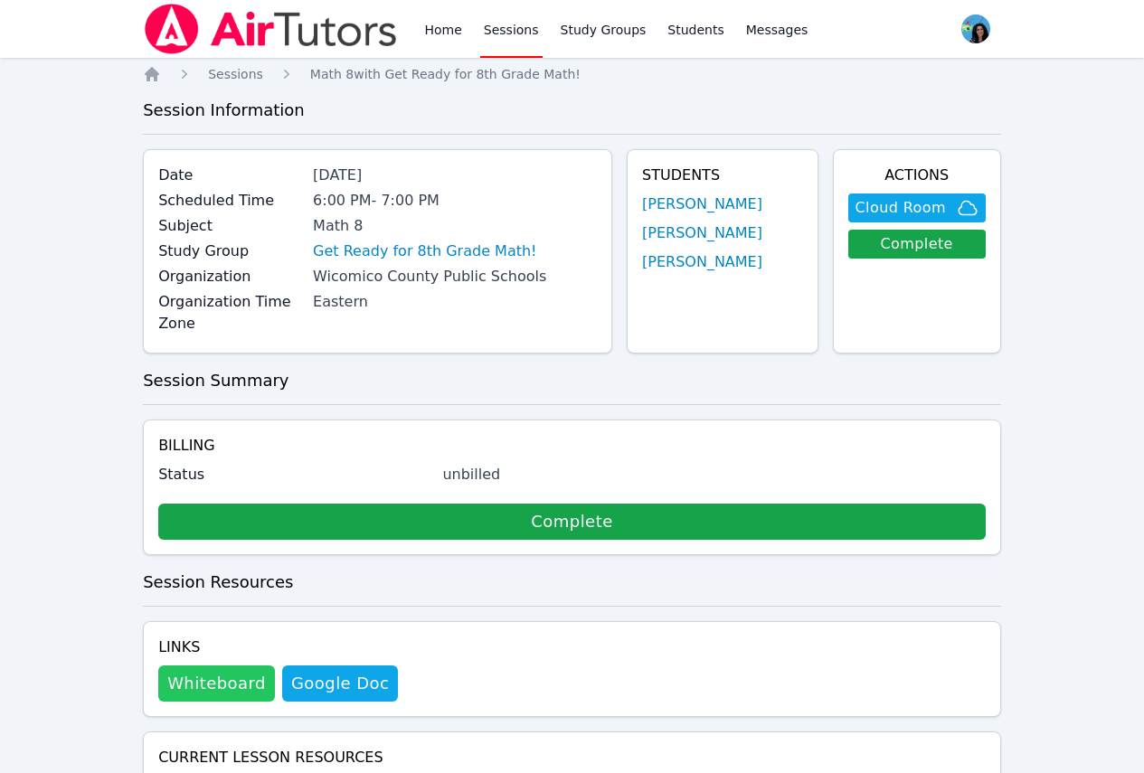
click at [197, 665] on button "Whiteboard" at bounding box center [216, 683] width 117 height 36
click at [684, 200] on link "[PERSON_NAME]" at bounding box center [702, 204] width 120 height 22
click at [728, 238] on link "[PERSON_NAME]" at bounding box center [702, 233] width 120 height 22
